Goal: Find specific page/section: Find specific page/section

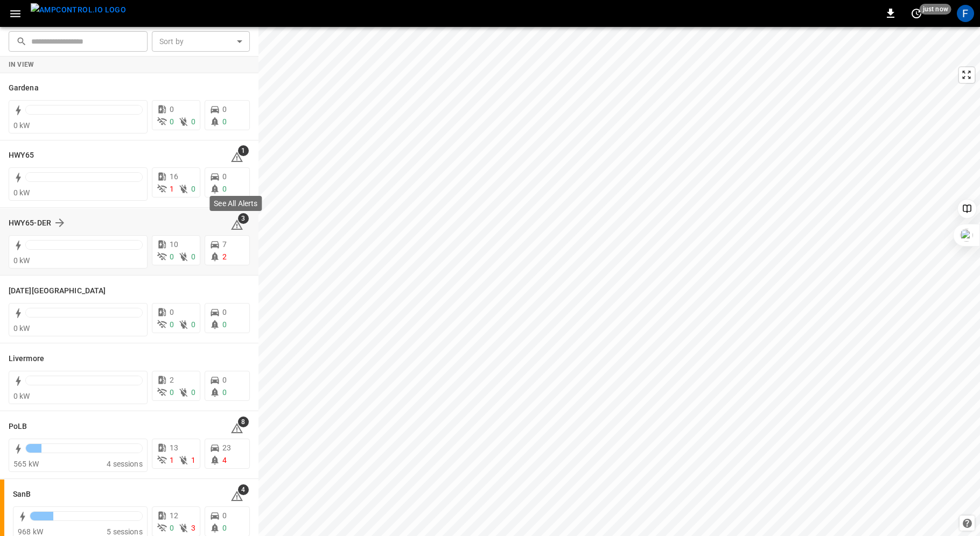
click at [242, 219] on span "3" at bounding box center [243, 218] width 11 height 11
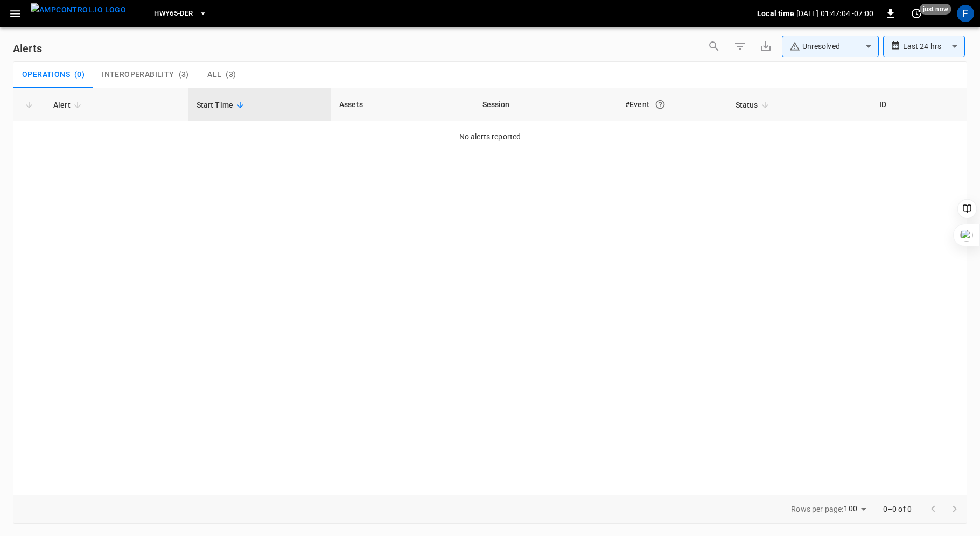
click at [127, 72] on span "Interoperability" at bounding box center [138, 75] width 72 height 10
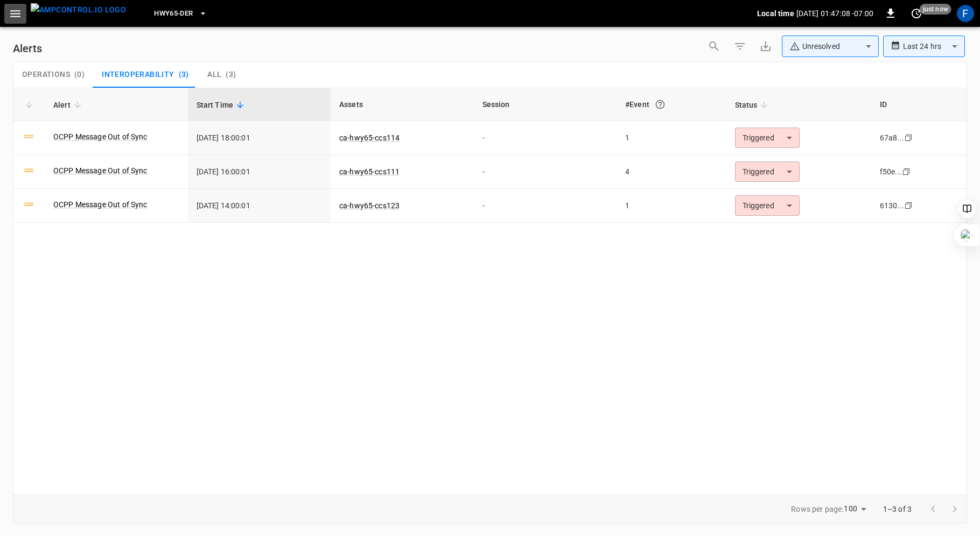
click at [22, 21] on button "button" at bounding box center [15, 14] width 22 height 20
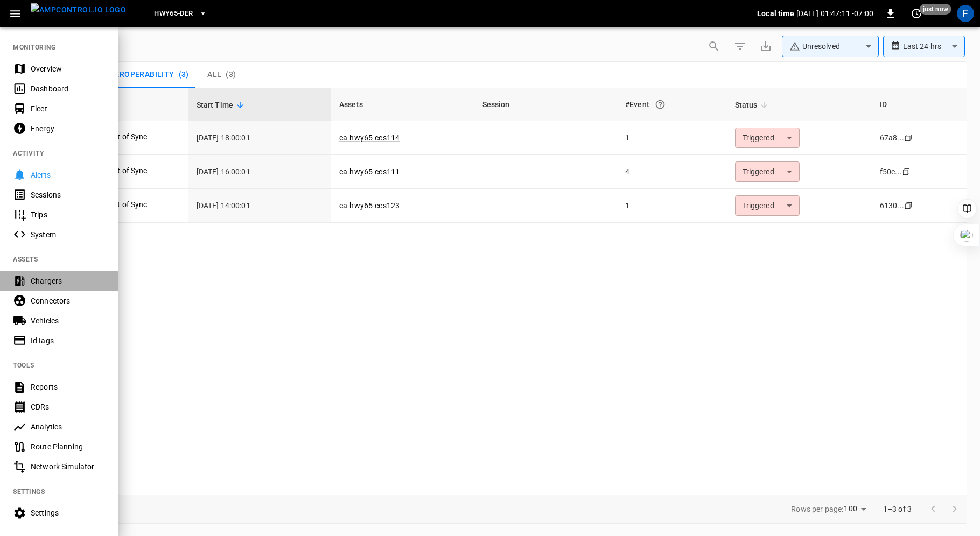
click at [41, 282] on div "Chargers" at bounding box center [68, 281] width 75 height 11
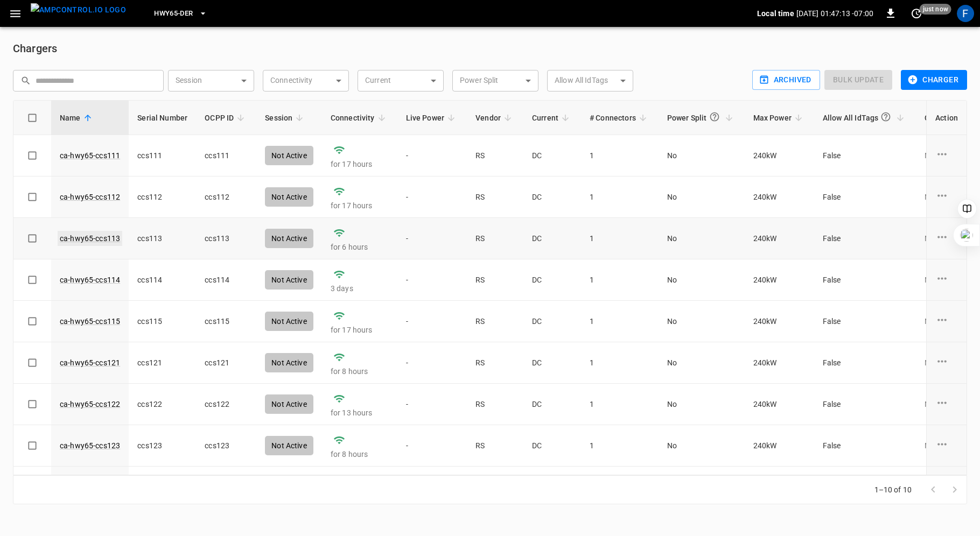
click at [71, 240] on link "ca-hwy65-ccs113" at bounding box center [90, 238] width 65 height 15
